Goal: Task Accomplishment & Management: Manage account settings

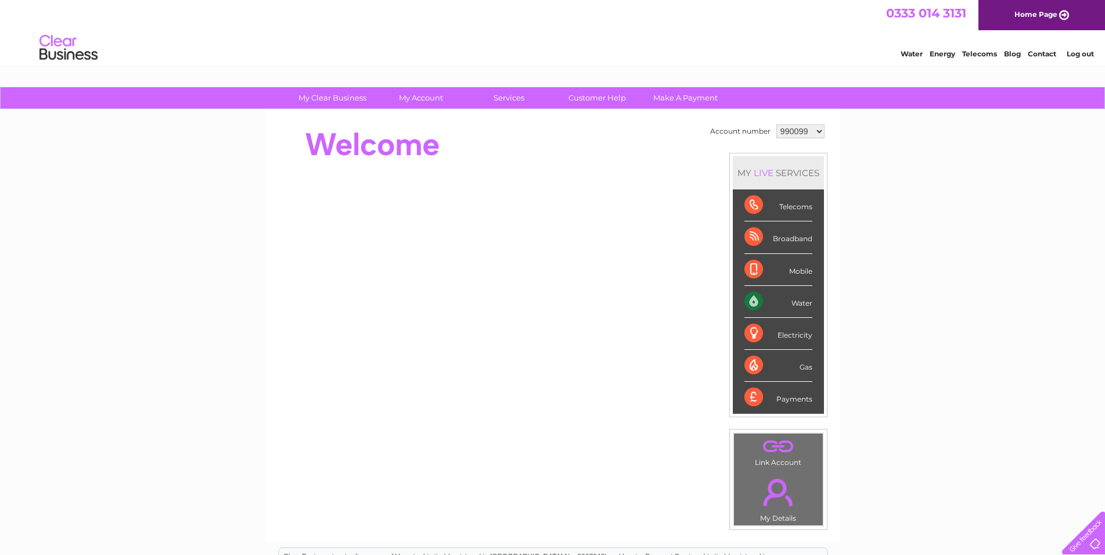
click at [777, 124] on select "990099 1091610" at bounding box center [801, 131] width 48 height 14
click at [816, 131] on select "990099 1091610" at bounding box center [801, 131] width 48 height 14
click at [777, 124] on select "990099 1091610" at bounding box center [801, 131] width 48 height 14
click at [816, 131] on select "990099 1091610" at bounding box center [801, 131] width 48 height 14
click at [777, 124] on select "990099 1091610" at bounding box center [801, 131] width 48 height 14
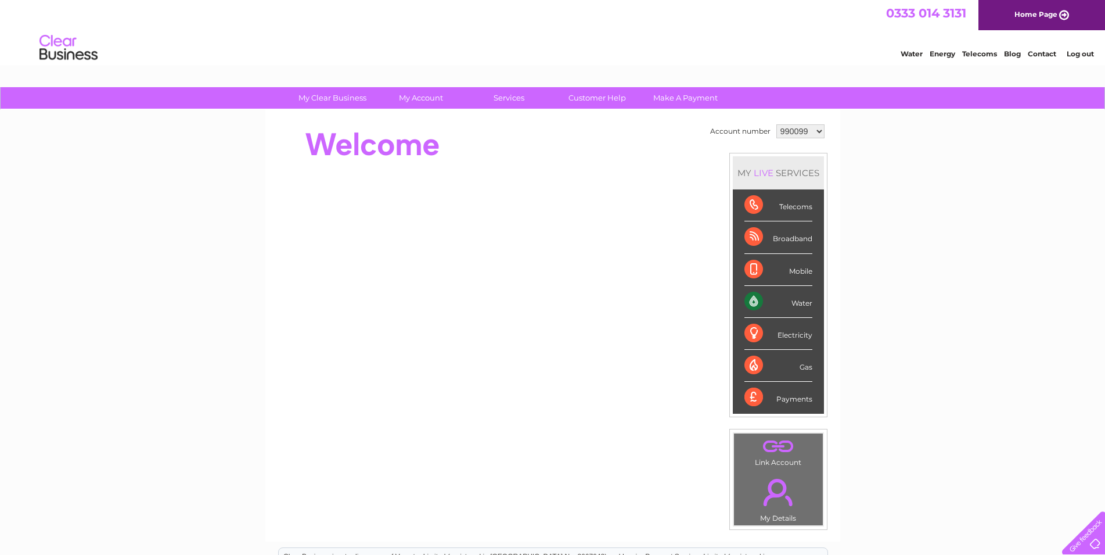
select select "1091610"
click option "1091610" at bounding box center [0, 0] width 0 height 0
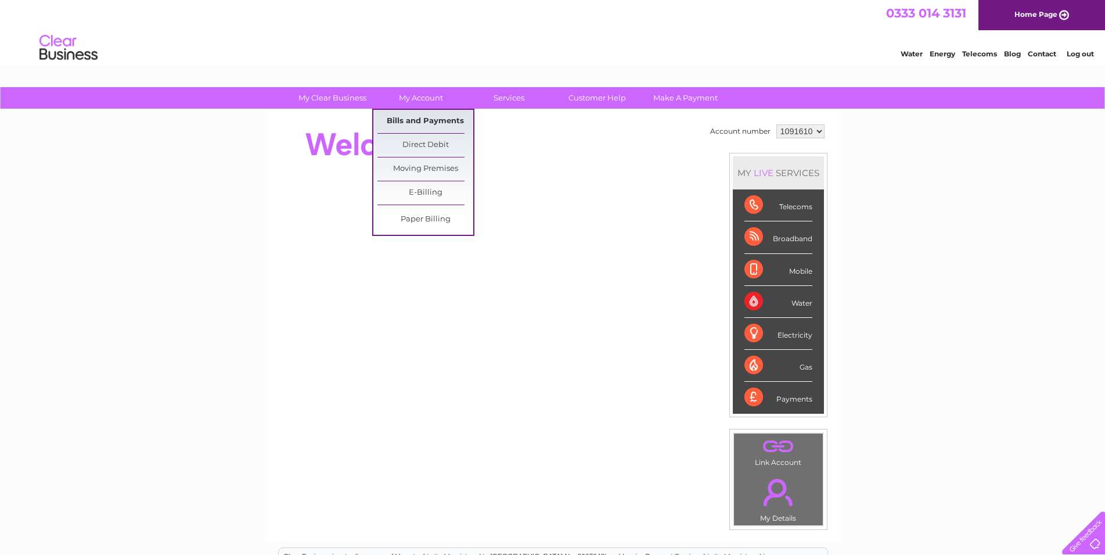
click at [415, 119] on link "Bills and Payments" at bounding box center [426, 121] width 96 height 23
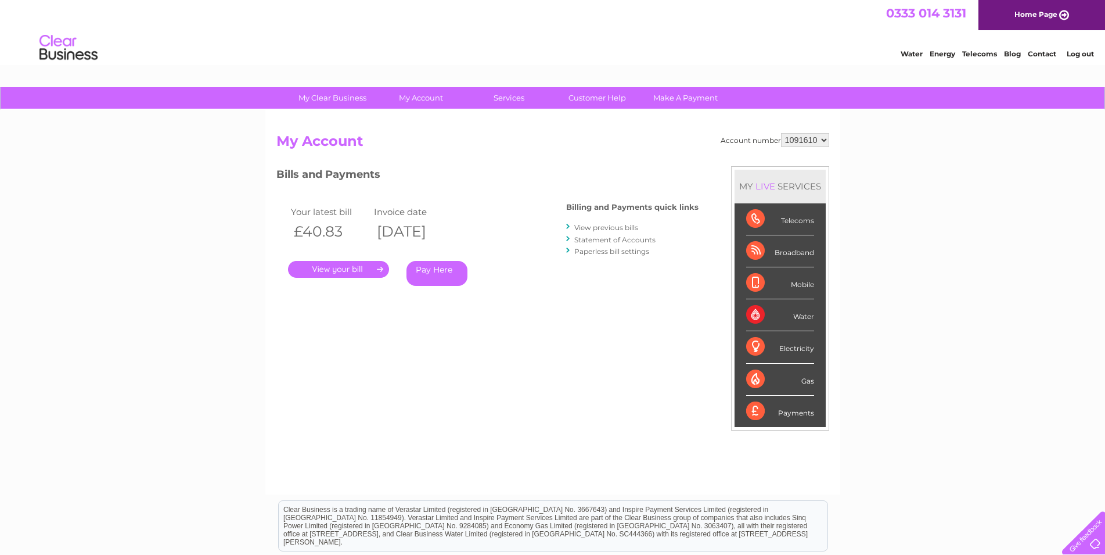
click at [591, 229] on link "View previous bills" at bounding box center [606, 227] width 64 height 9
